Goal: Find specific page/section: Find specific page/section

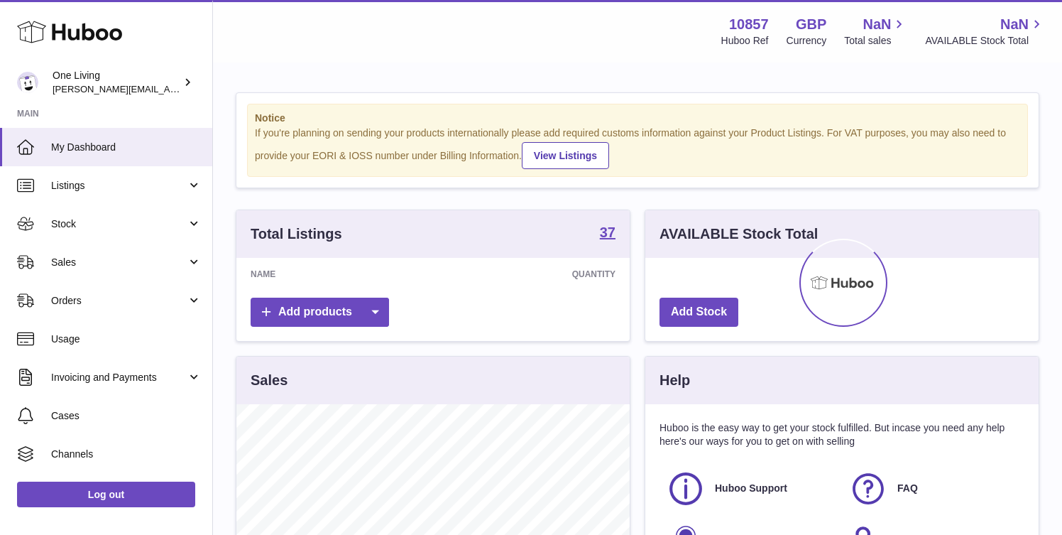
scroll to position [222, 393]
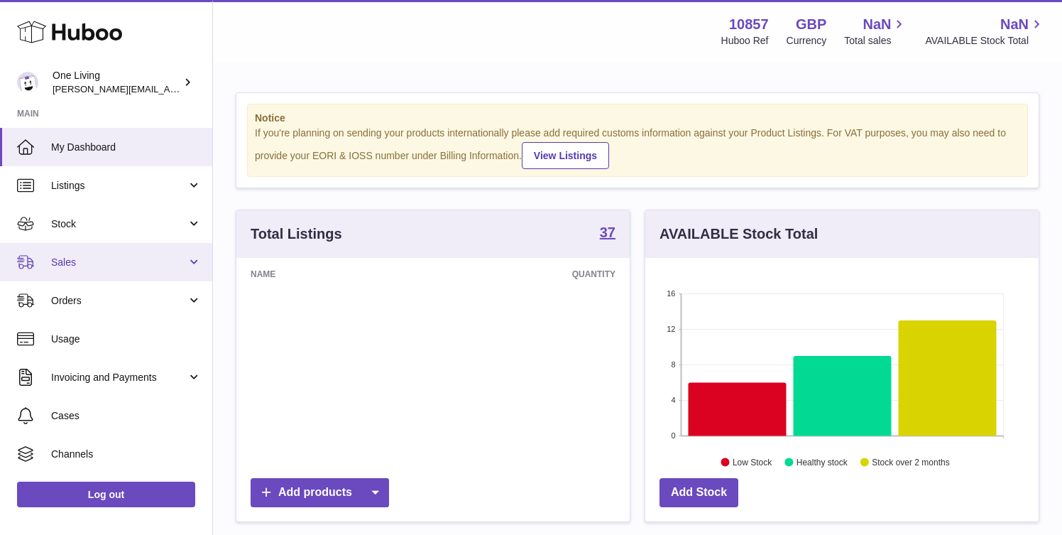
click at [111, 257] on span "Sales" at bounding box center [119, 262] width 136 height 13
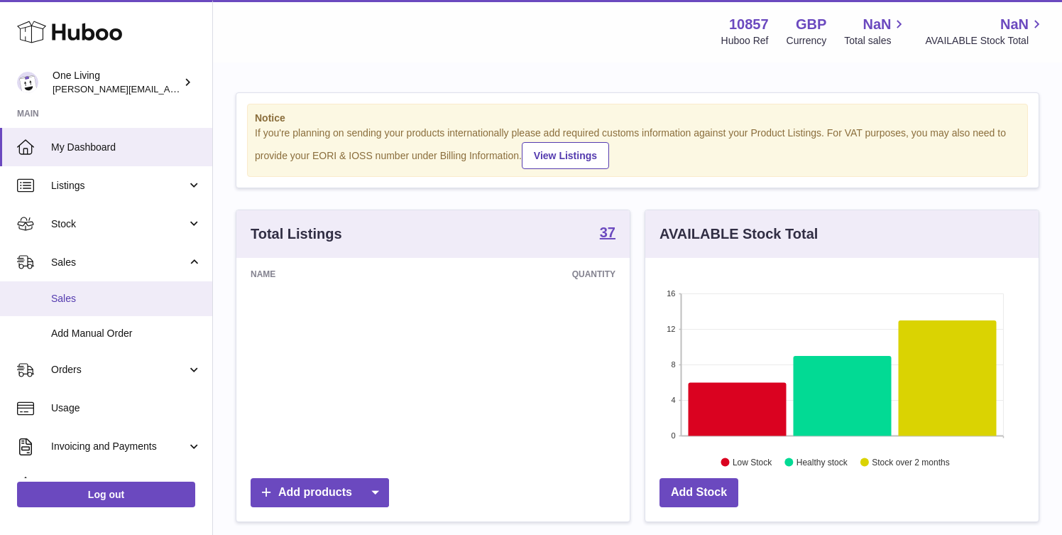
click at [106, 298] on span "Sales" at bounding box center [126, 298] width 151 height 13
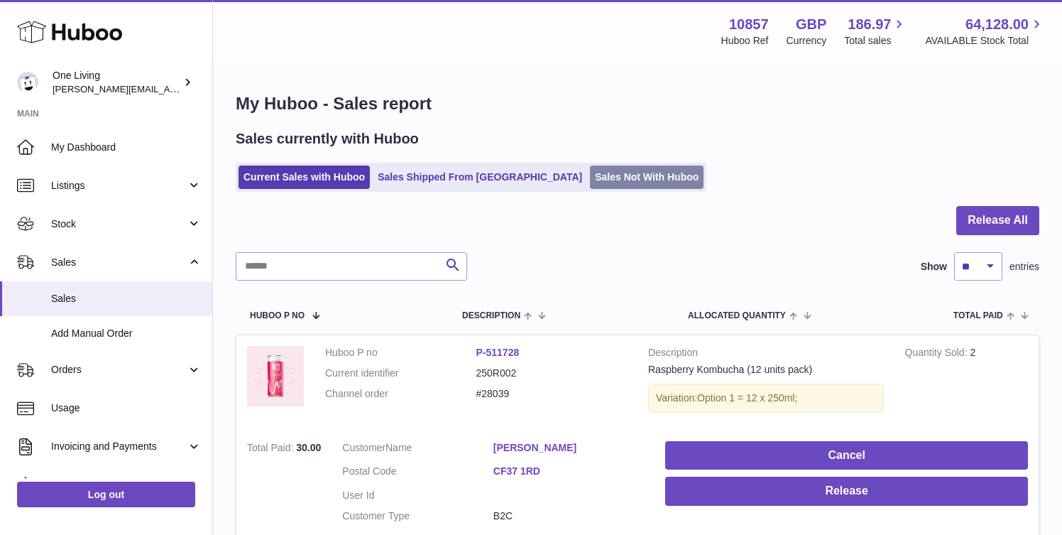
click at [590, 169] on link "Sales Not With Huboo" at bounding box center [647, 176] width 114 height 23
